Goal: Task Accomplishment & Management: Use online tool/utility

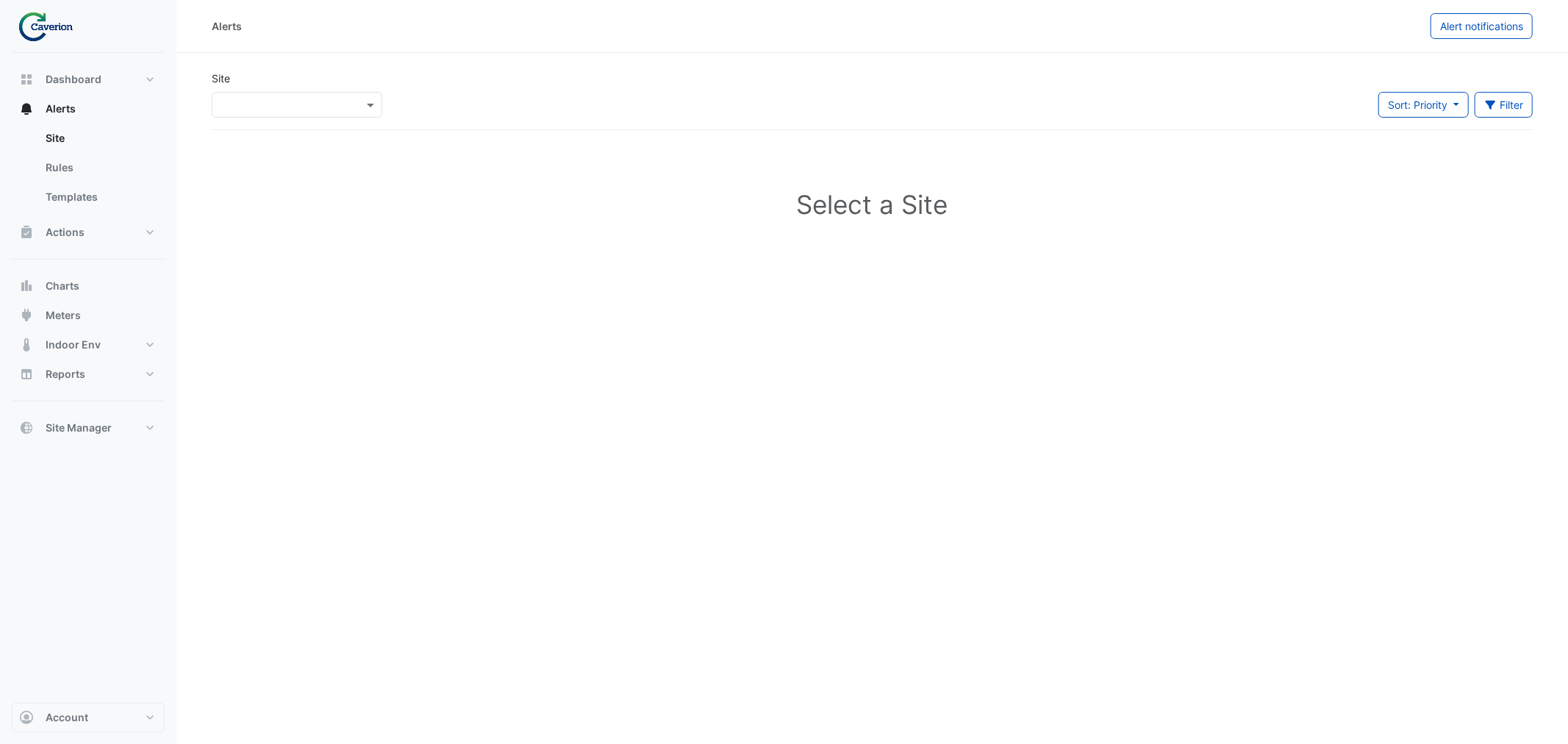
click at [311, 98] on input "text" at bounding box center [283, 105] width 125 height 15
click at [257, 149] on div "K29" at bounding box center [254, 158] width 84 height 22
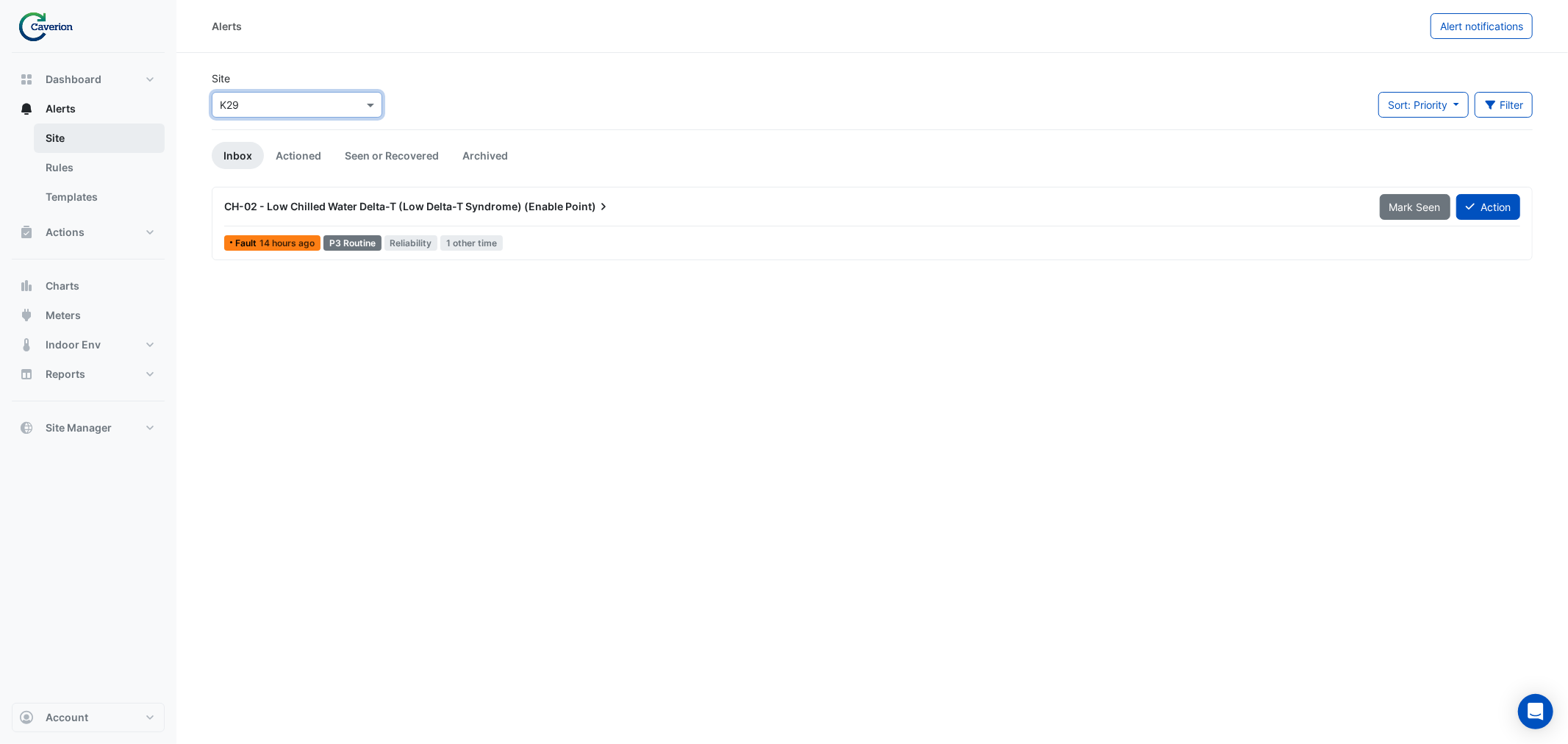
click at [67, 133] on link "Site" at bounding box center [99, 138] width 131 height 29
click at [58, 162] on link "Rules" at bounding box center [99, 167] width 131 height 29
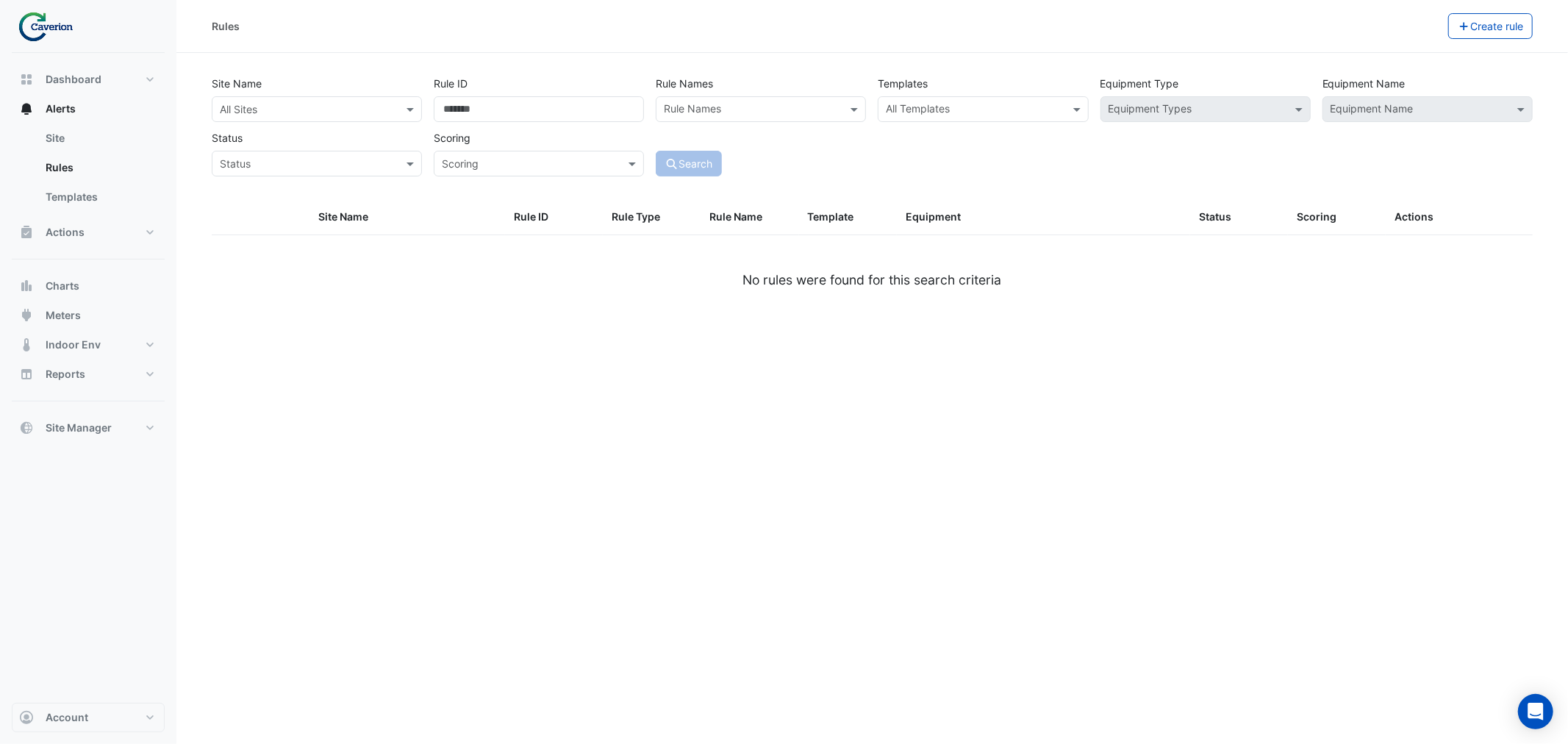
click at [1114, 454] on div "Rules Create rule Site Name All Sites Rule ID Rule Names Rule Names Templates A…" at bounding box center [872, 372] width 1392 height 744
